Goal: Information Seeking & Learning: Check status

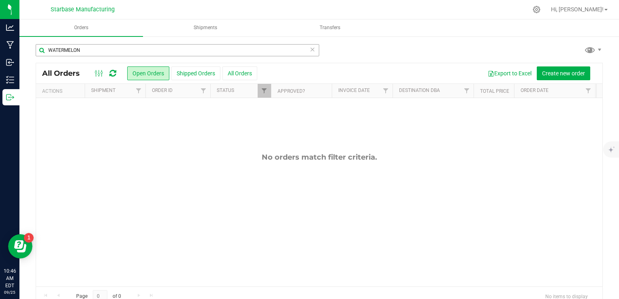
click at [84, 49] on input "WATERMELON" at bounding box center [178, 50] width 284 height 12
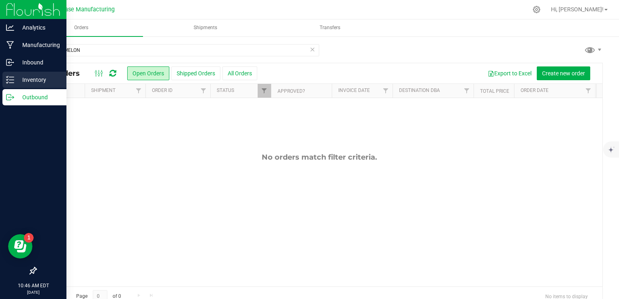
type input "WATERMELON"
click at [9, 78] on icon at bounding box center [10, 80] width 8 height 8
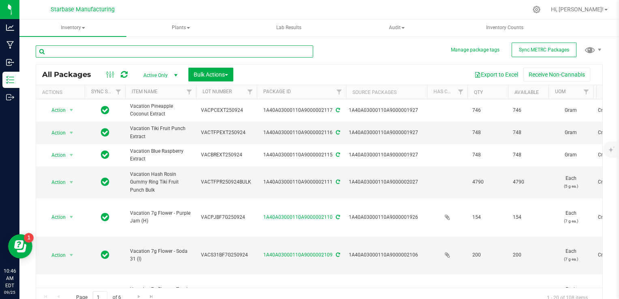
click at [82, 53] on input "text" at bounding box center [175, 51] width 278 height 12
paste input "WATERMELON"
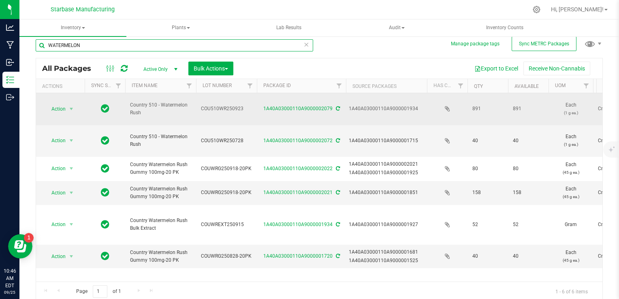
scroll to position [8, 0]
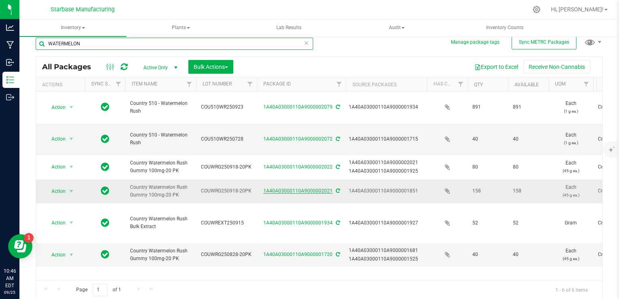
type input "WATERMELON"
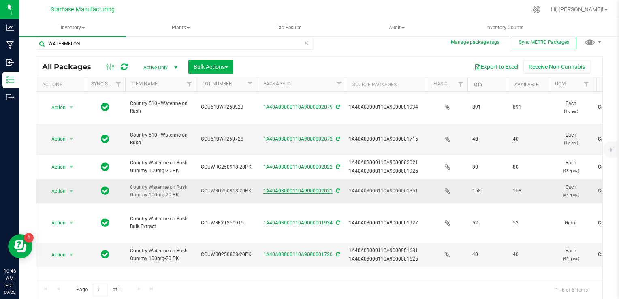
click at [301, 190] on link "1A40A03000110A9000002021" at bounding box center [297, 191] width 69 height 6
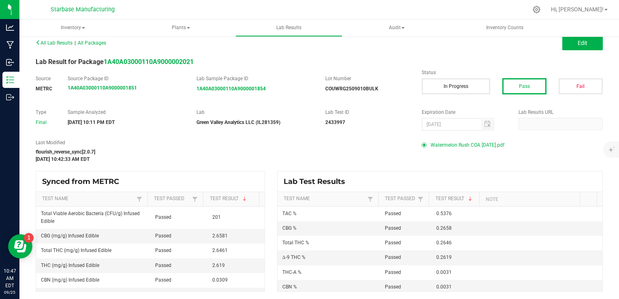
click at [475, 146] on span "Watermelon Rush COA [DATE].pdf" at bounding box center [468, 145] width 74 height 12
click at [551, 104] on div "All Lab Results | All Packages Edit Lab Result for Package 1A40A03000110A900000…" at bounding box center [319, 164] width 567 height 255
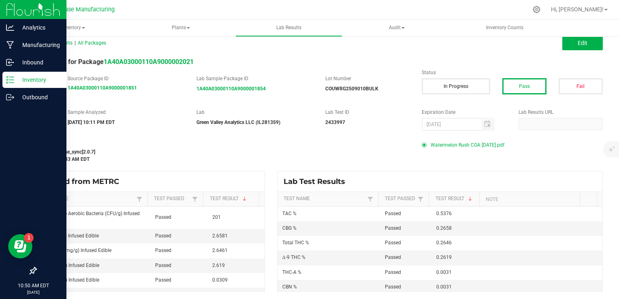
click at [11, 80] on icon at bounding box center [10, 80] width 8 height 8
